Goal: Check status: Check status

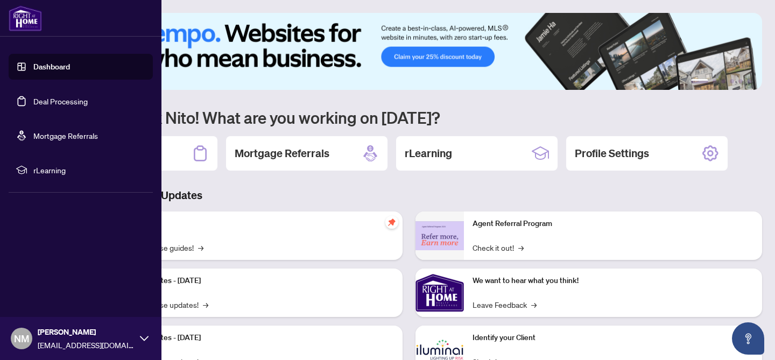
click at [57, 101] on link "Deal Processing" at bounding box center [60, 101] width 54 height 10
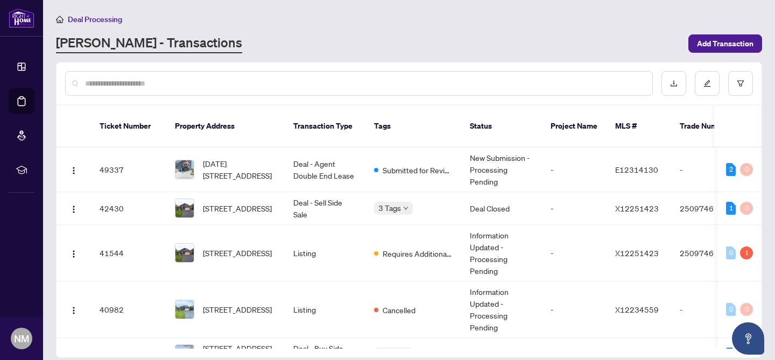
click at [317, 32] on div "Deal Processing [PERSON_NAME] - Transactions Add Transaction" at bounding box center [409, 33] width 706 height 40
click at [406, 164] on span "Submitted for Review" at bounding box center [418, 170] width 70 height 12
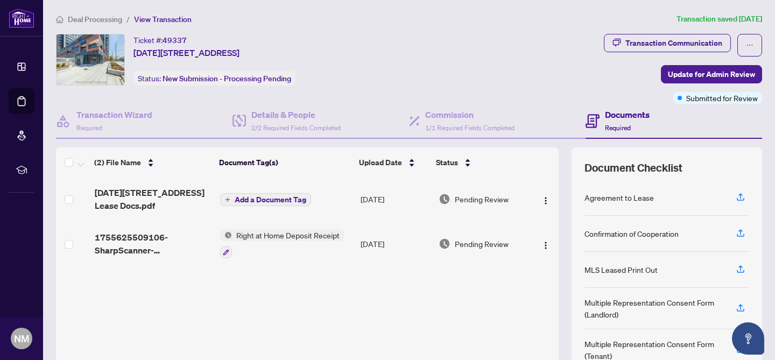
click at [495, 310] on div "[DATE]-[STREET_ADDRESS] Endorsed Lease Docs.pdf Add a Document Tag [DATE] Pendi…" at bounding box center [307, 269] width 503 height 182
click at [618, 117] on h4 "Documents" at bounding box center [627, 114] width 45 height 13
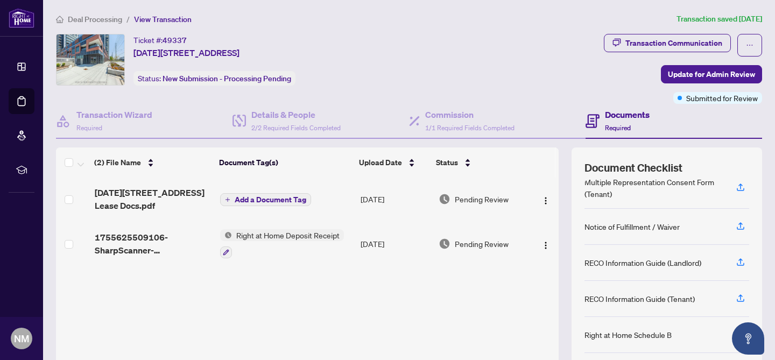
scroll to position [1, 0]
click at [469, 161] on div "Status" at bounding box center [480, 162] width 88 height 12
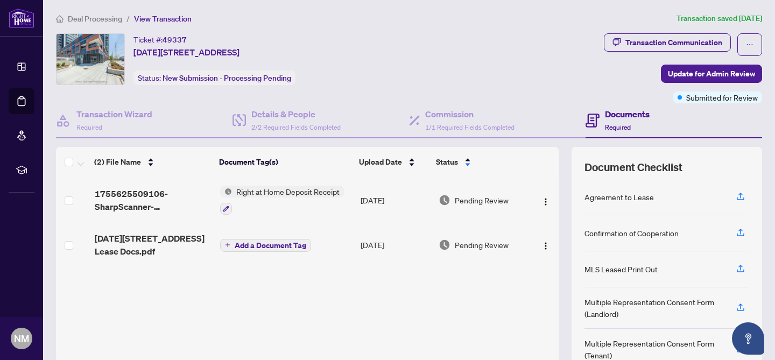
click at [409, 291] on div "1755625509106-SharpScanner-Durh_20250819_124725.pdf Right at Home Deposit Recei…" at bounding box center [307, 268] width 503 height 182
click at [699, 42] on div "Transaction Communication" at bounding box center [673, 42] width 97 height 17
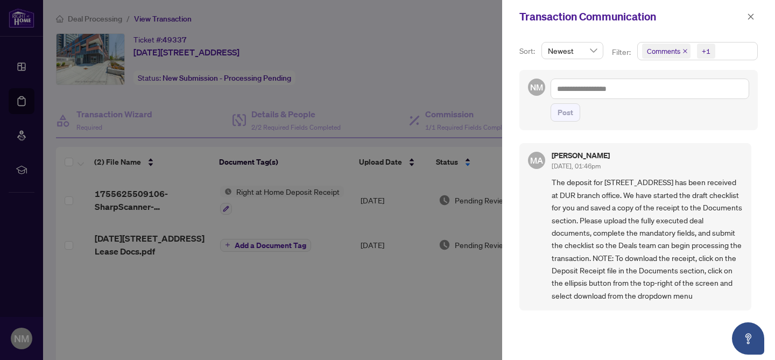
scroll to position [2, 0]
click at [353, 264] on div at bounding box center [387, 180] width 775 height 360
click at [406, 309] on div at bounding box center [387, 180] width 775 height 360
click at [385, 293] on div at bounding box center [387, 180] width 775 height 360
click at [365, 298] on div at bounding box center [387, 180] width 775 height 360
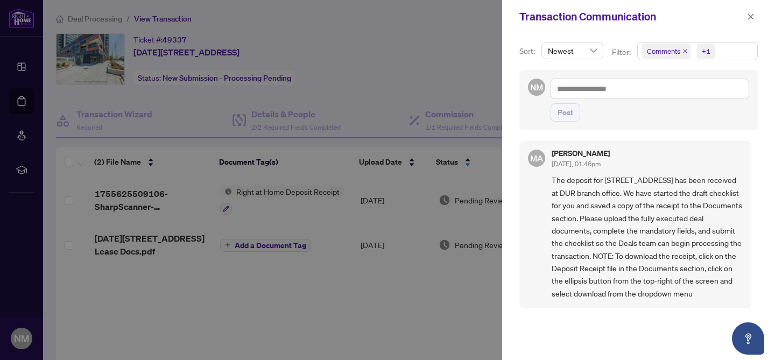
click at [473, 290] on div at bounding box center [387, 180] width 775 height 360
click at [752, 18] on icon "close" at bounding box center [751, 16] width 6 height 6
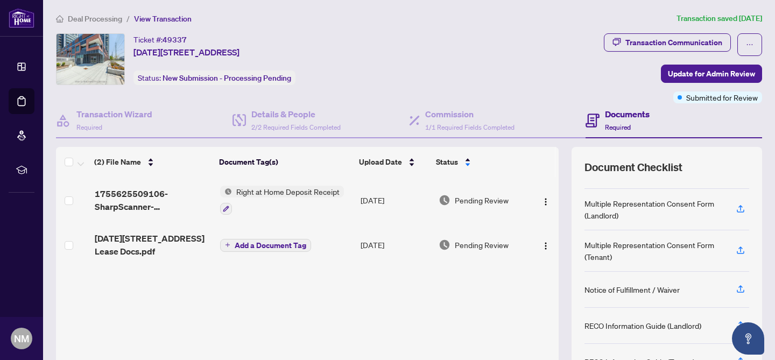
scroll to position [162, 0]
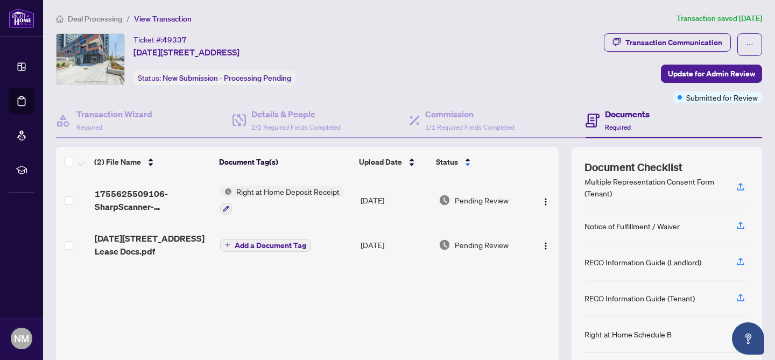
click at [471, 333] on div "1755625509106-SharpScanner-Durh_20250819_124725.pdf Right at Home Deposit Recei…" at bounding box center [307, 268] width 503 height 182
